Goal: Task Accomplishment & Management: Use online tool/utility

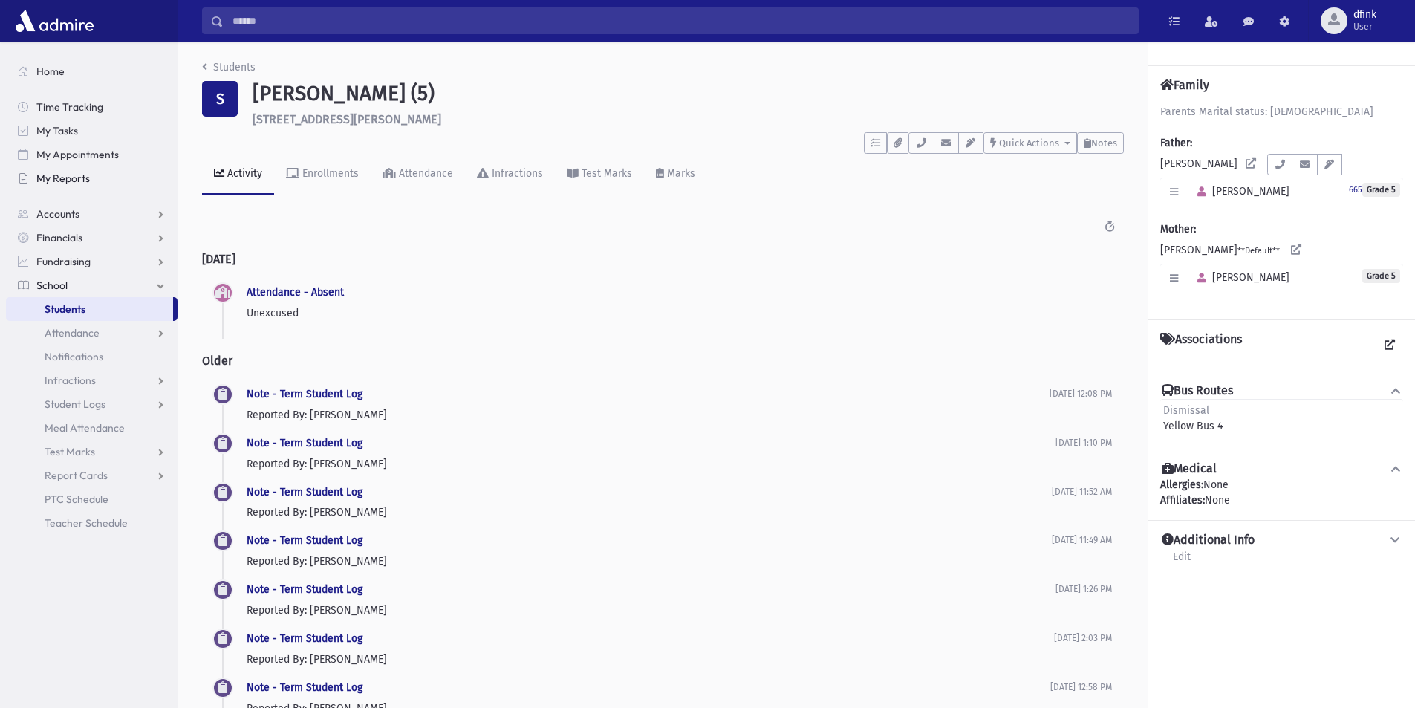
click at [68, 182] on span "My Reports" at bounding box center [62, 178] width 53 height 13
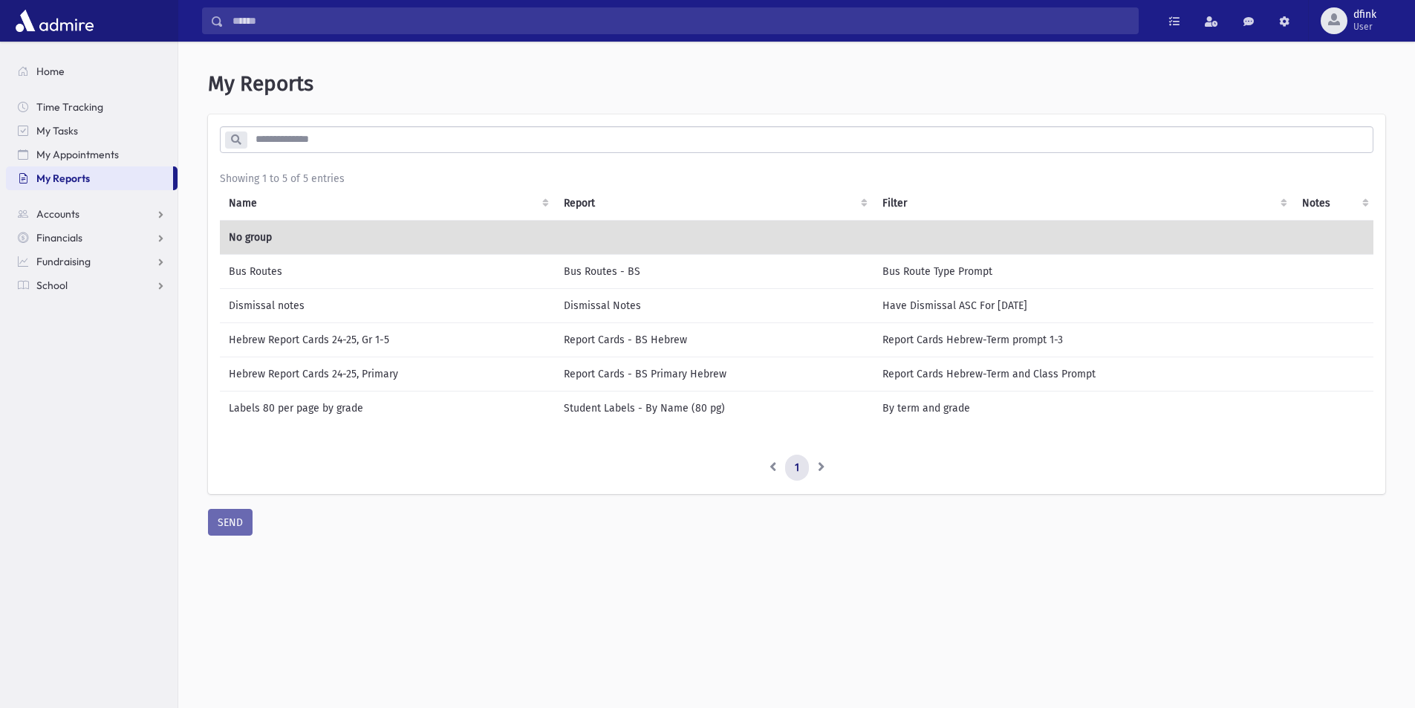
click at [260, 272] on td "Bus Routes" at bounding box center [387, 271] width 335 height 34
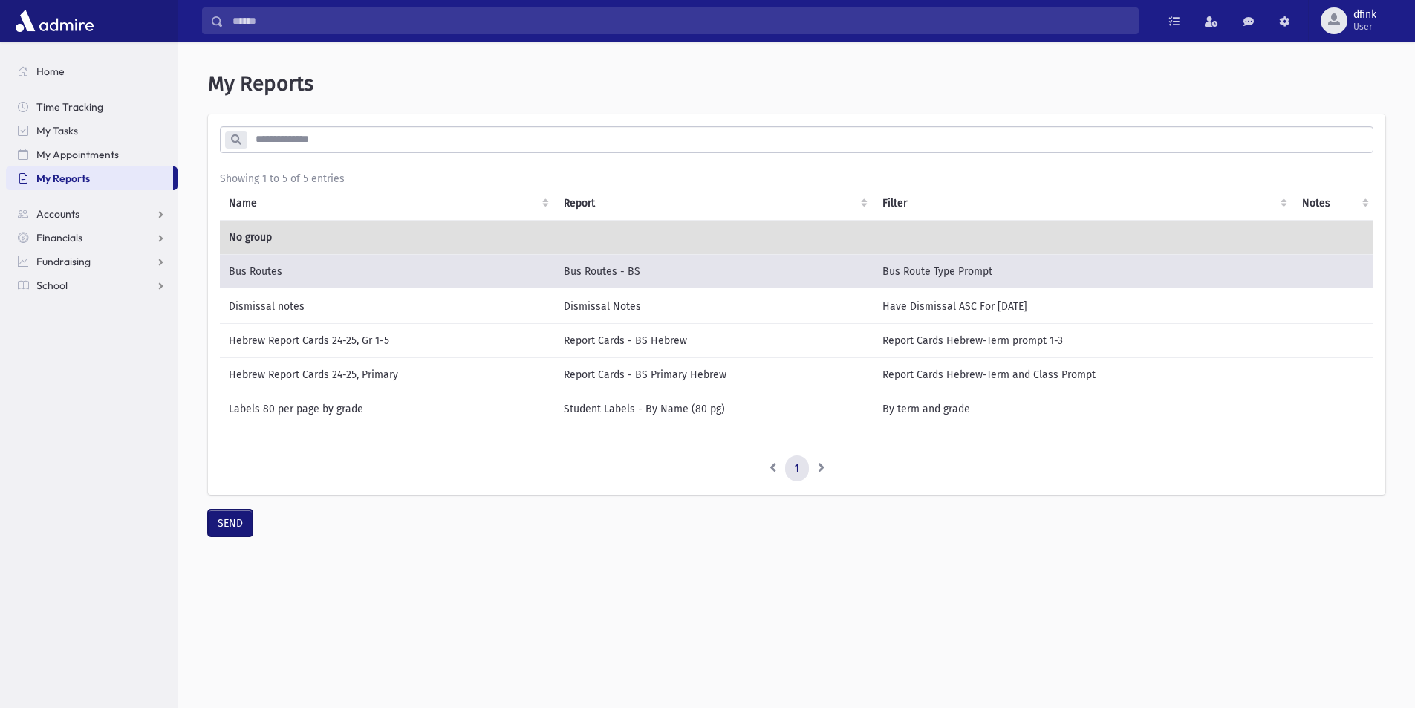
click at [233, 536] on button "SEND" at bounding box center [230, 523] width 45 height 27
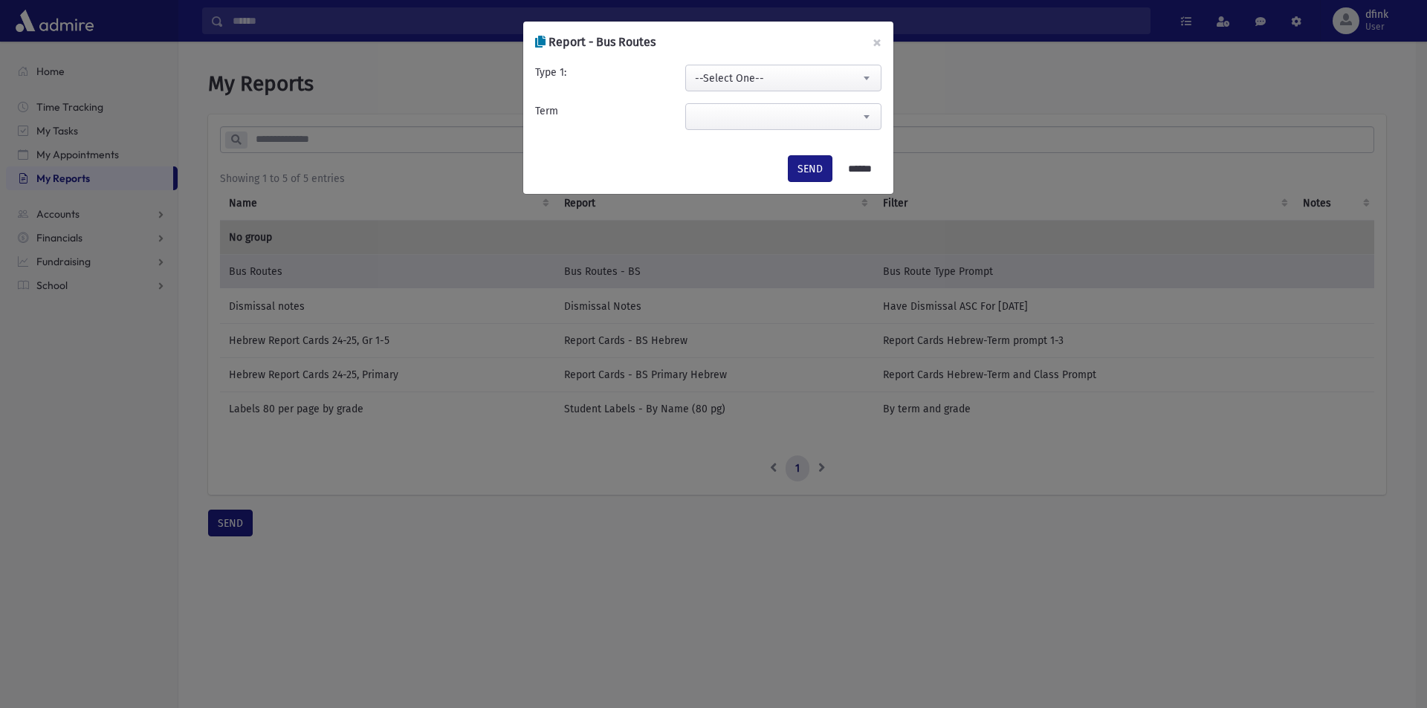
click at [750, 85] on span "--Select One--" at bounding box center [783, 78] width 195 height 27
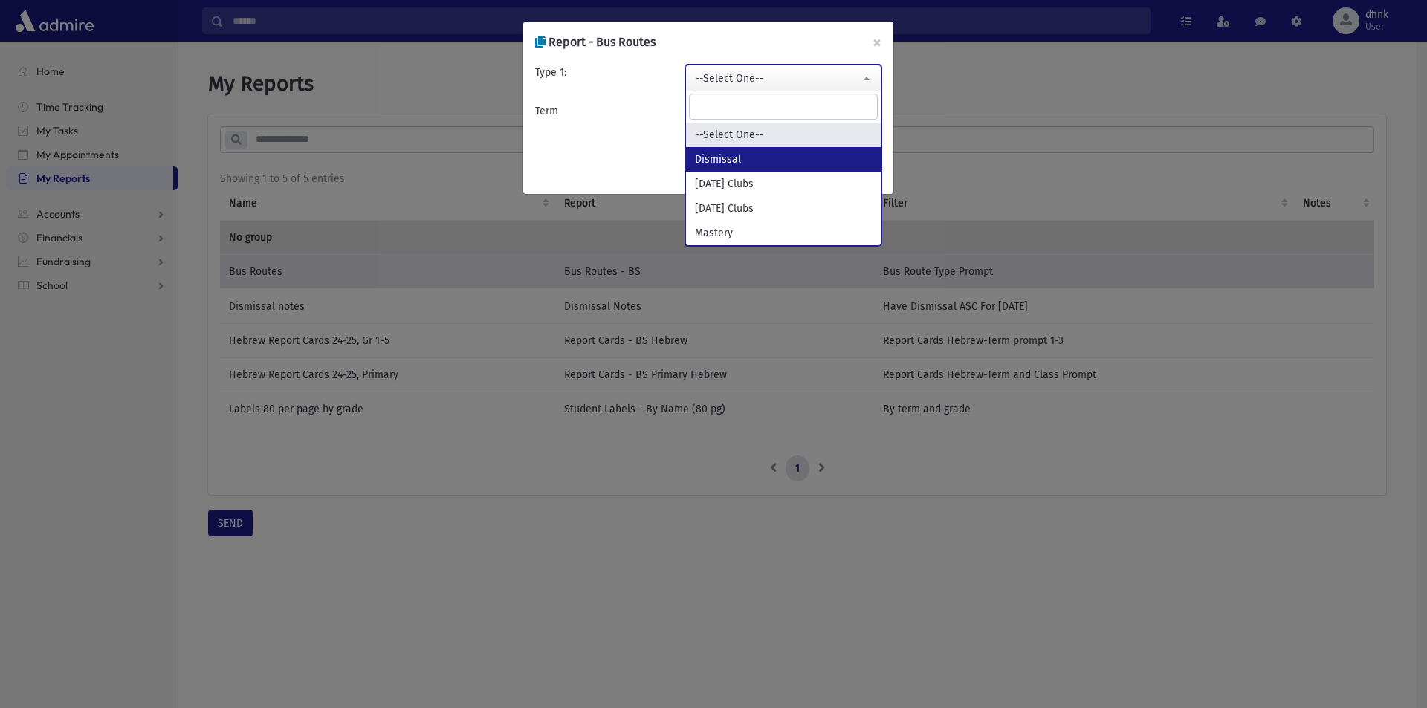
select select "*********"
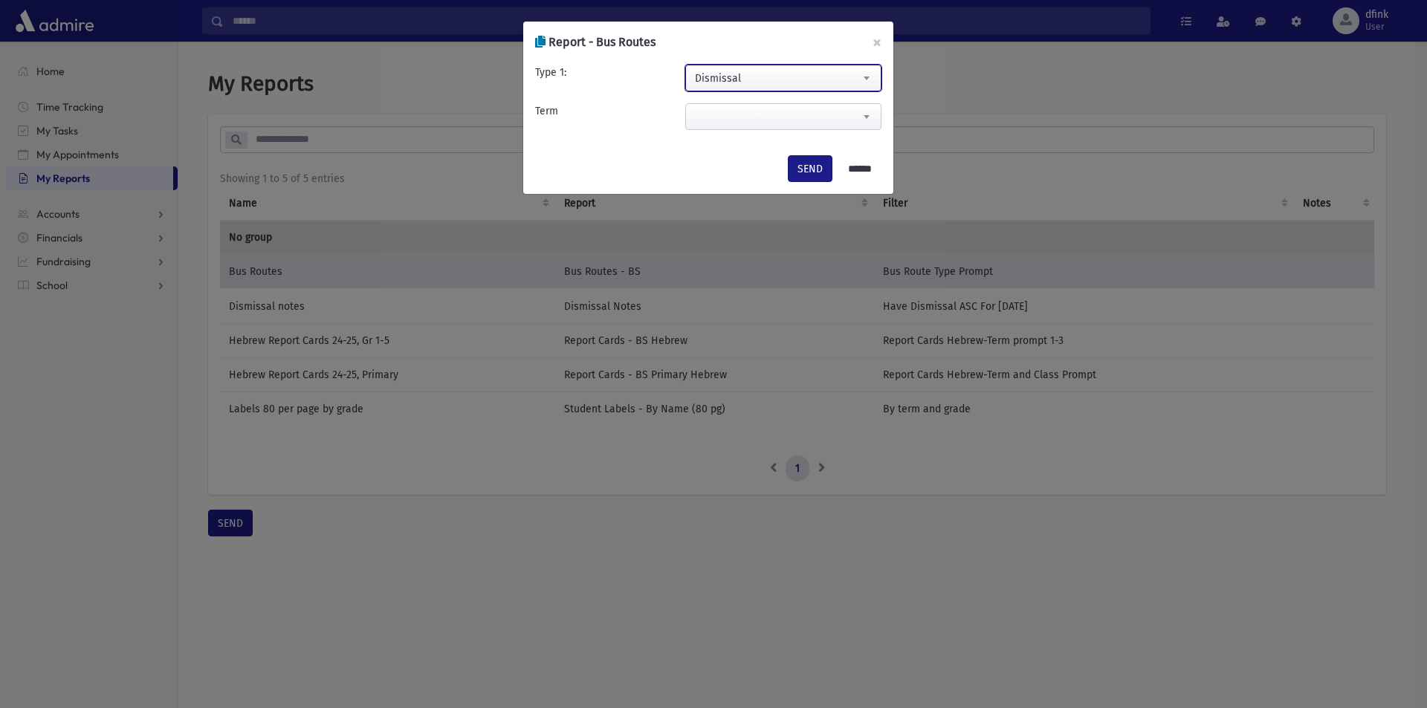
click at [770, 119] on span at bounding box center [783, 116] width 196 height 27
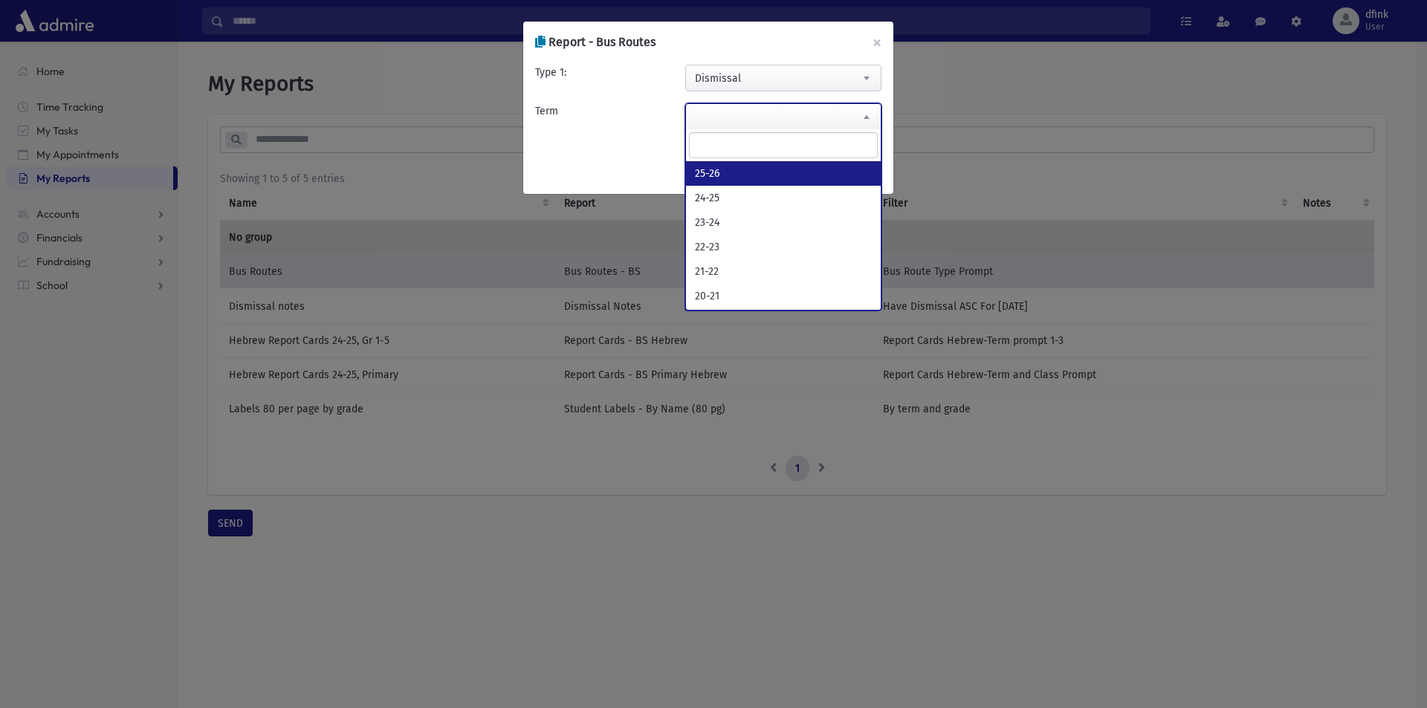
select select "*****"
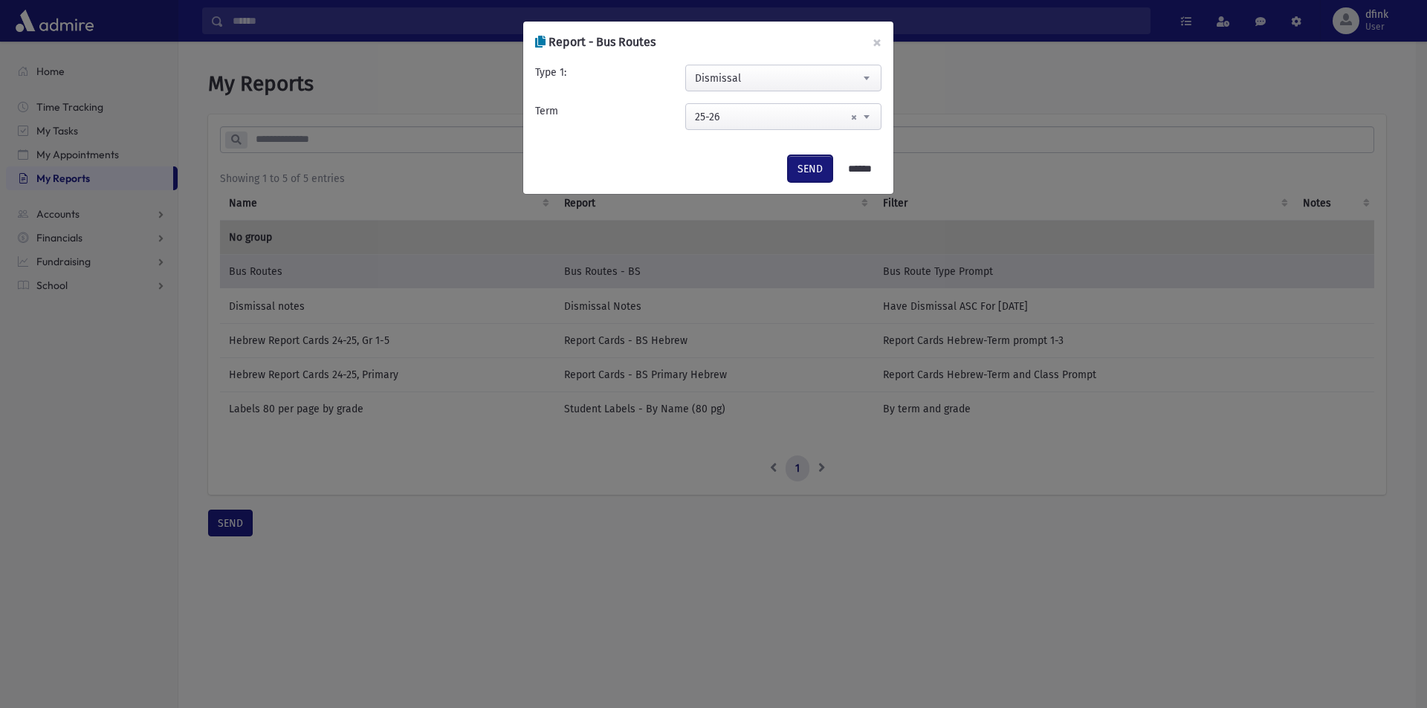
click at [803, 173] on button "SEND" at bounding box center [810, 168] width 45 height 27
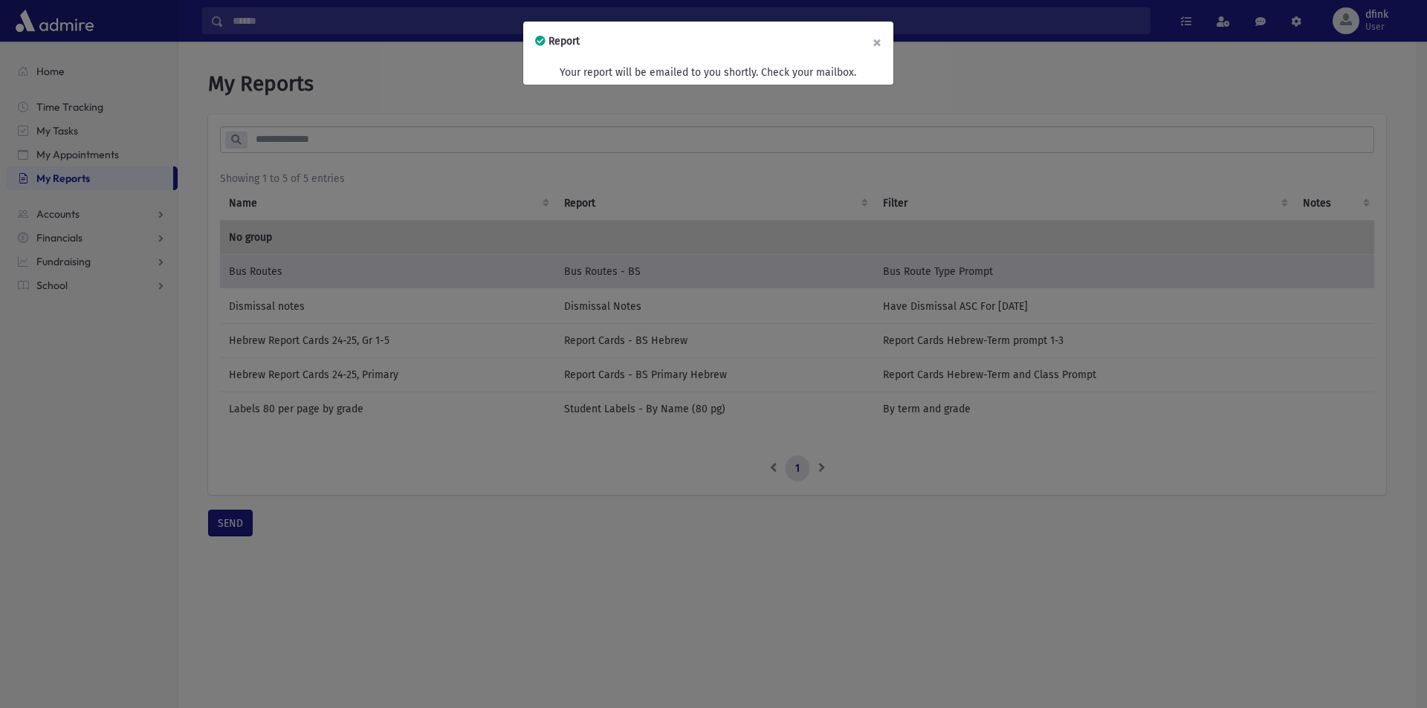
click at [877, 40] on button "×" at bounding box center [876, 43] width 33 height 42
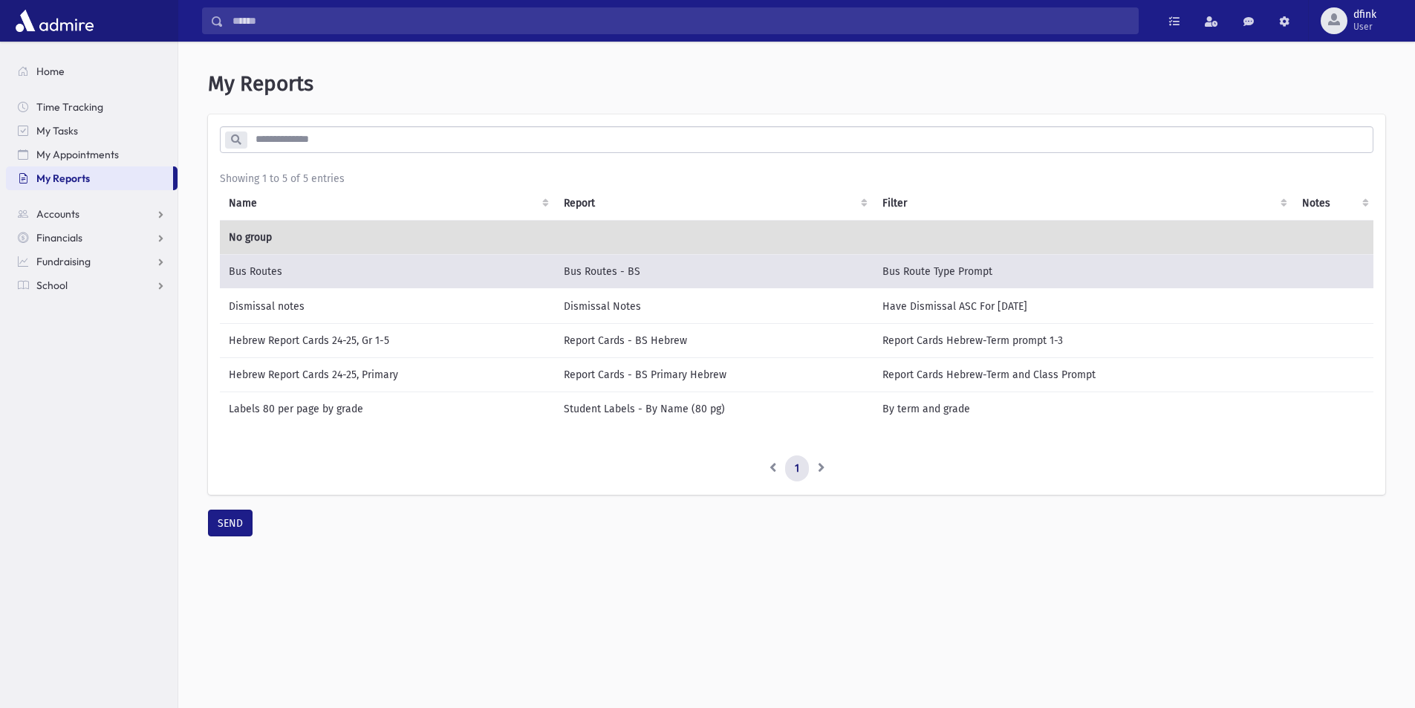
click at [263, 308] on td "Dismissal notes" at bounding box center [387, 306] width 335 height 35
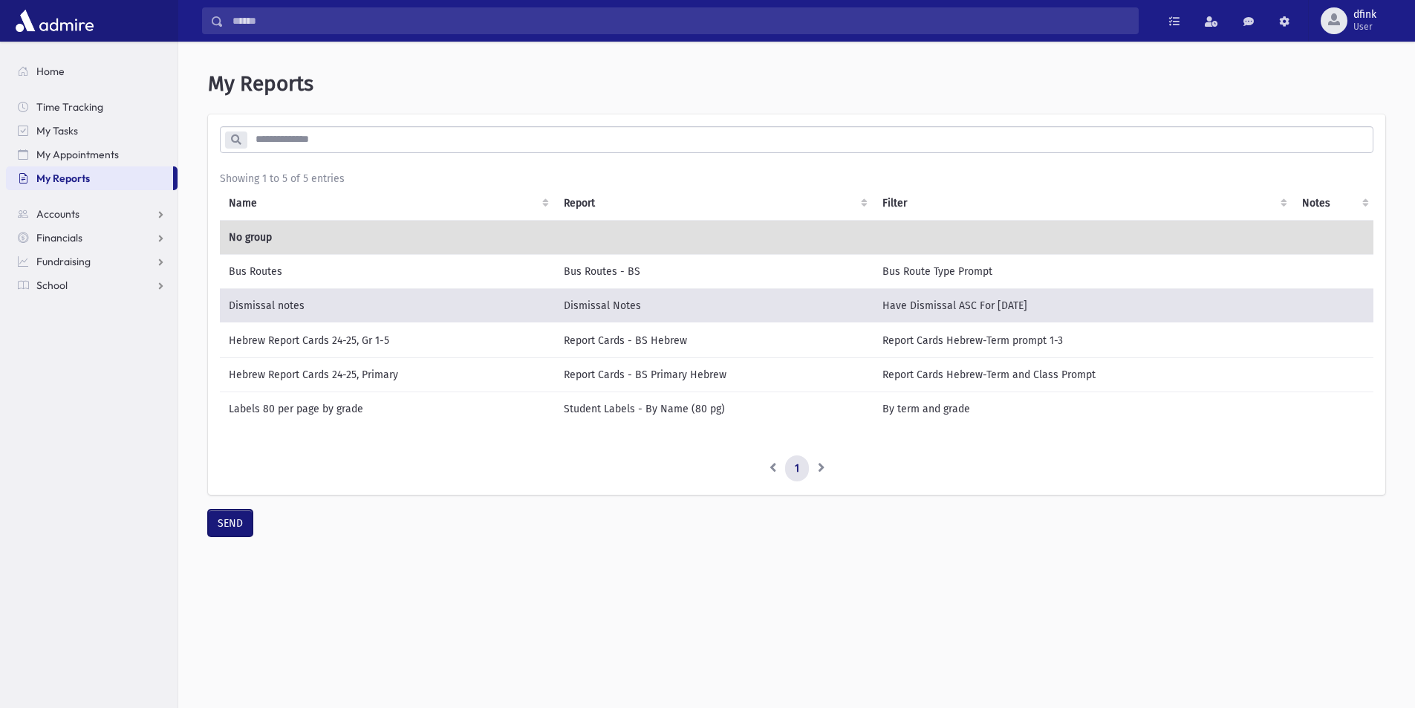
drag, startPoint x: 224, startPoint y: 538, endPoint x: 375, endPoint y: 571, distance: 155.2
click at [224, 536] on button "SEND" at bounding box center [230, 523] width 45 height 27
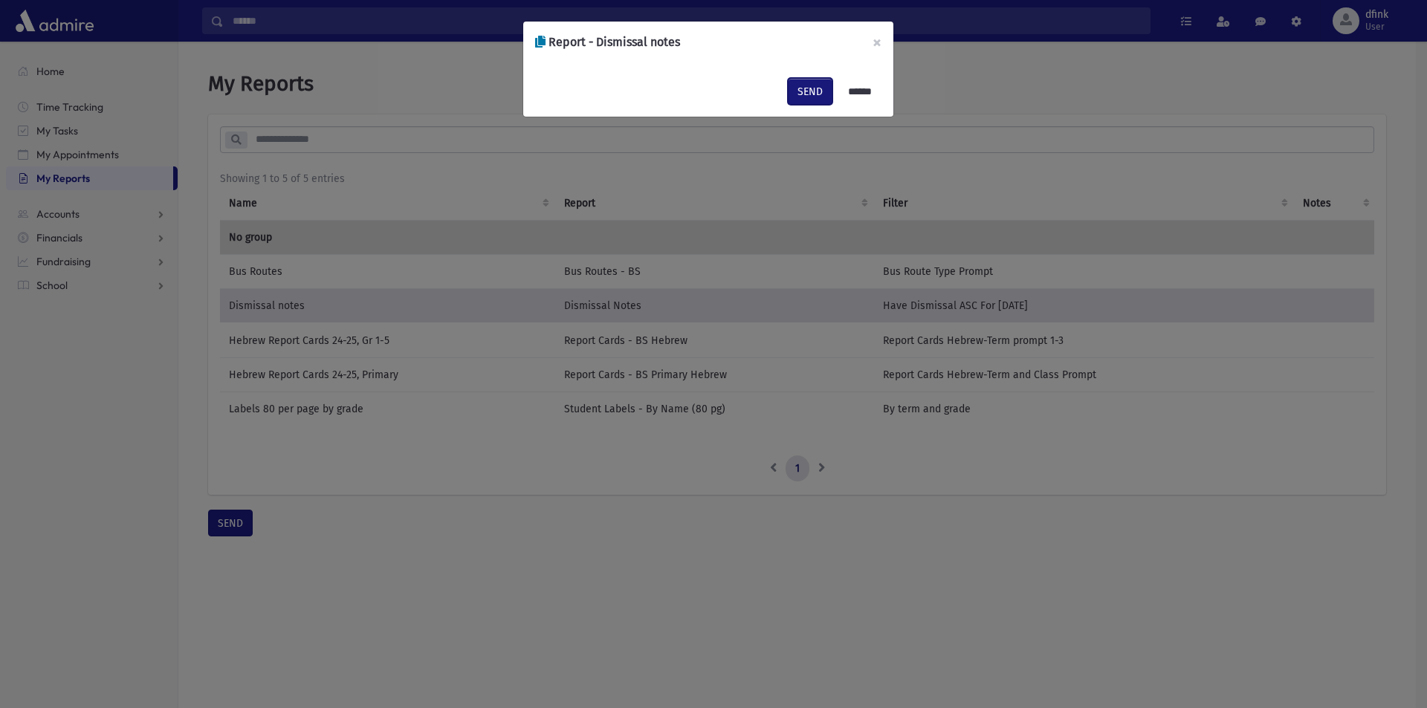
click at [797, 85] on button "SEND" at bounding box center [810, 91] width 45 height 27
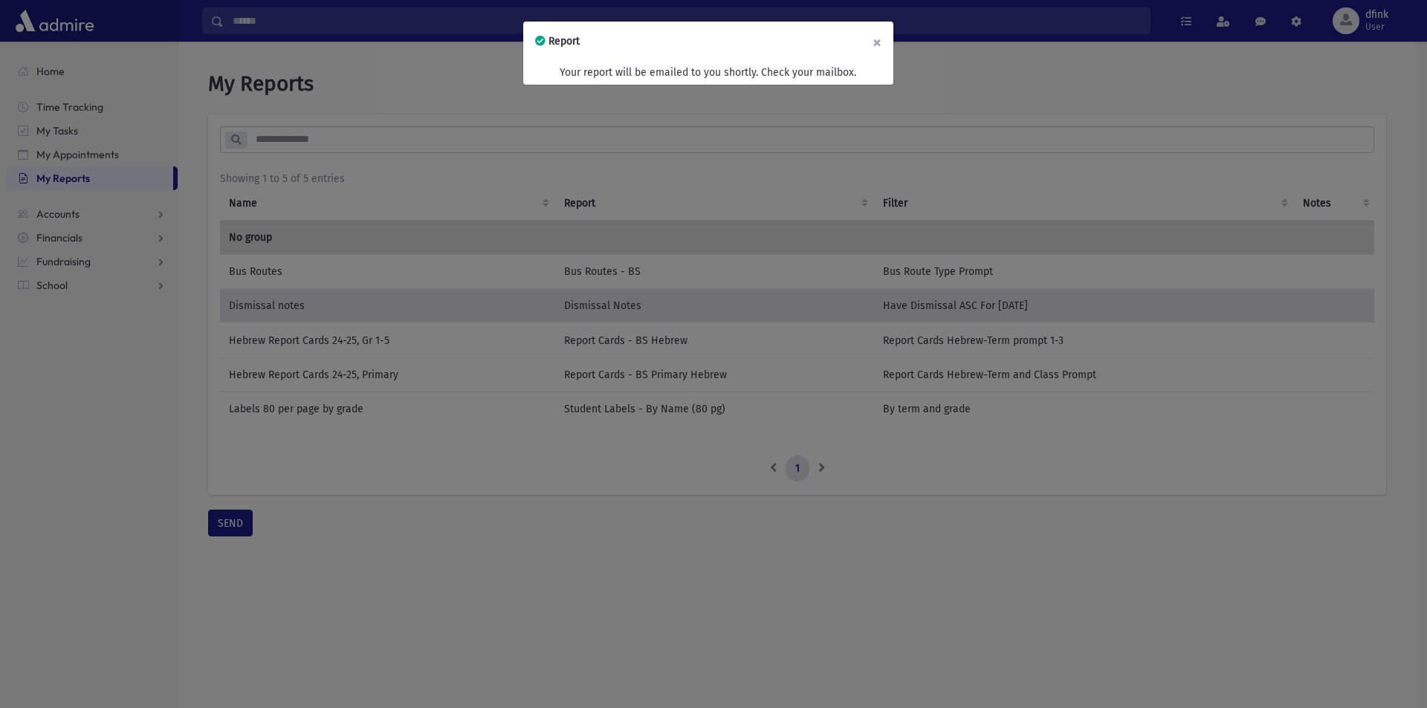
click at [876, 40] on button "×" at bounding box center [876, 43] width 33 height 42
